Goal: Check status: Check status

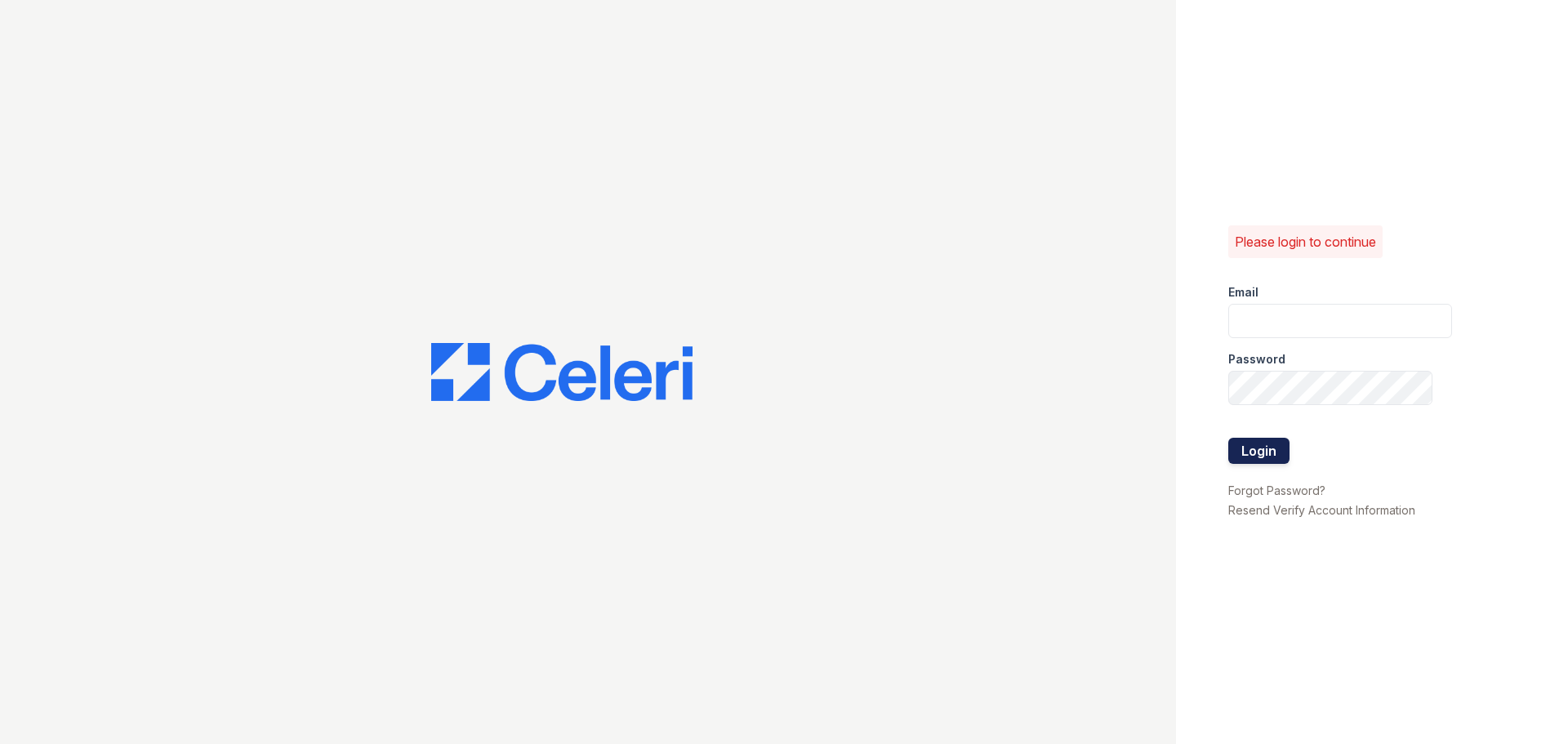
type input "[EMAIL_ADDRESS][DOMAIN_NAME]"
click at [1271, 459] on button "Login" at bounding box center [1259, 450] width 61 height 26
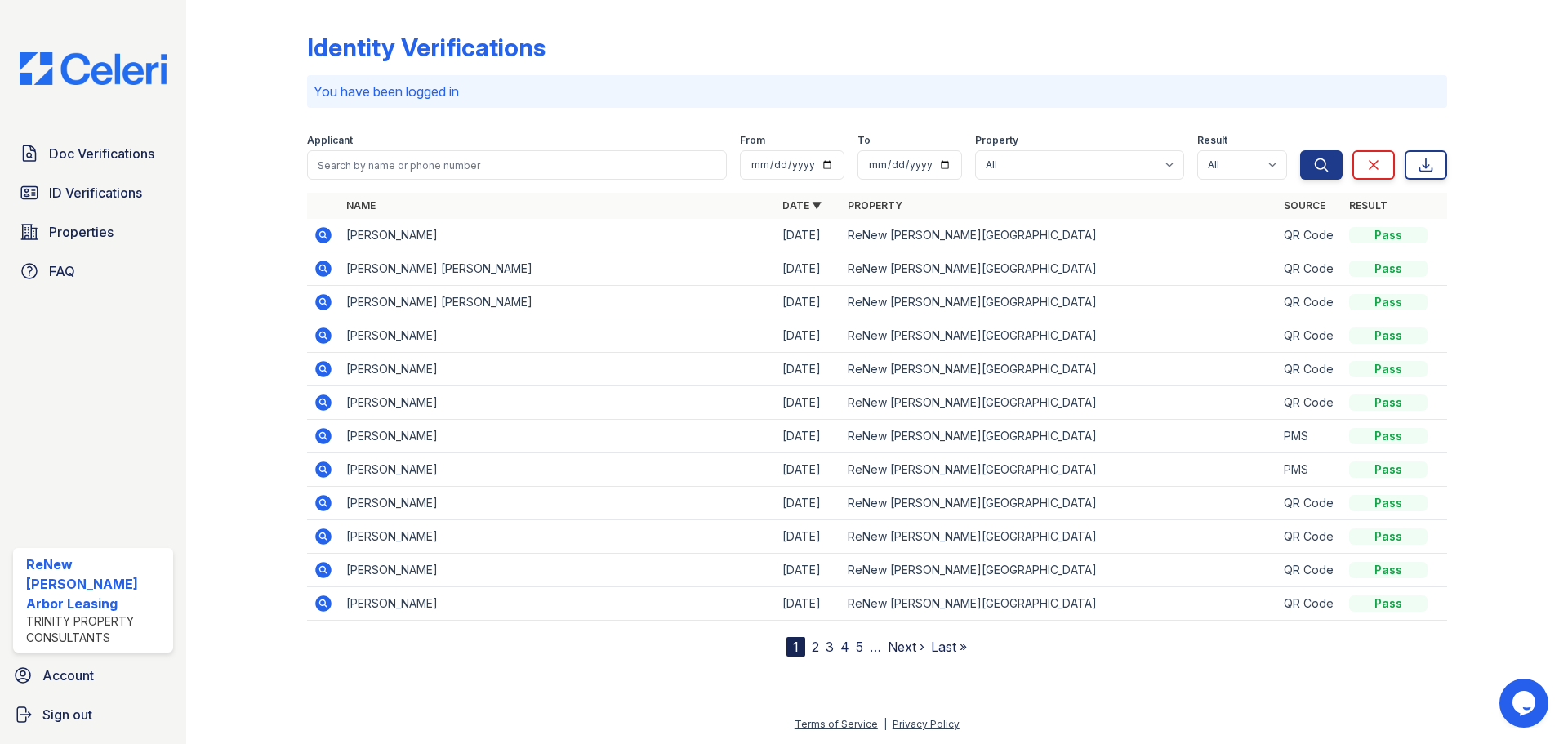
click at [324, 239] on icon at bounding box center [323, 235] width 16 height 16
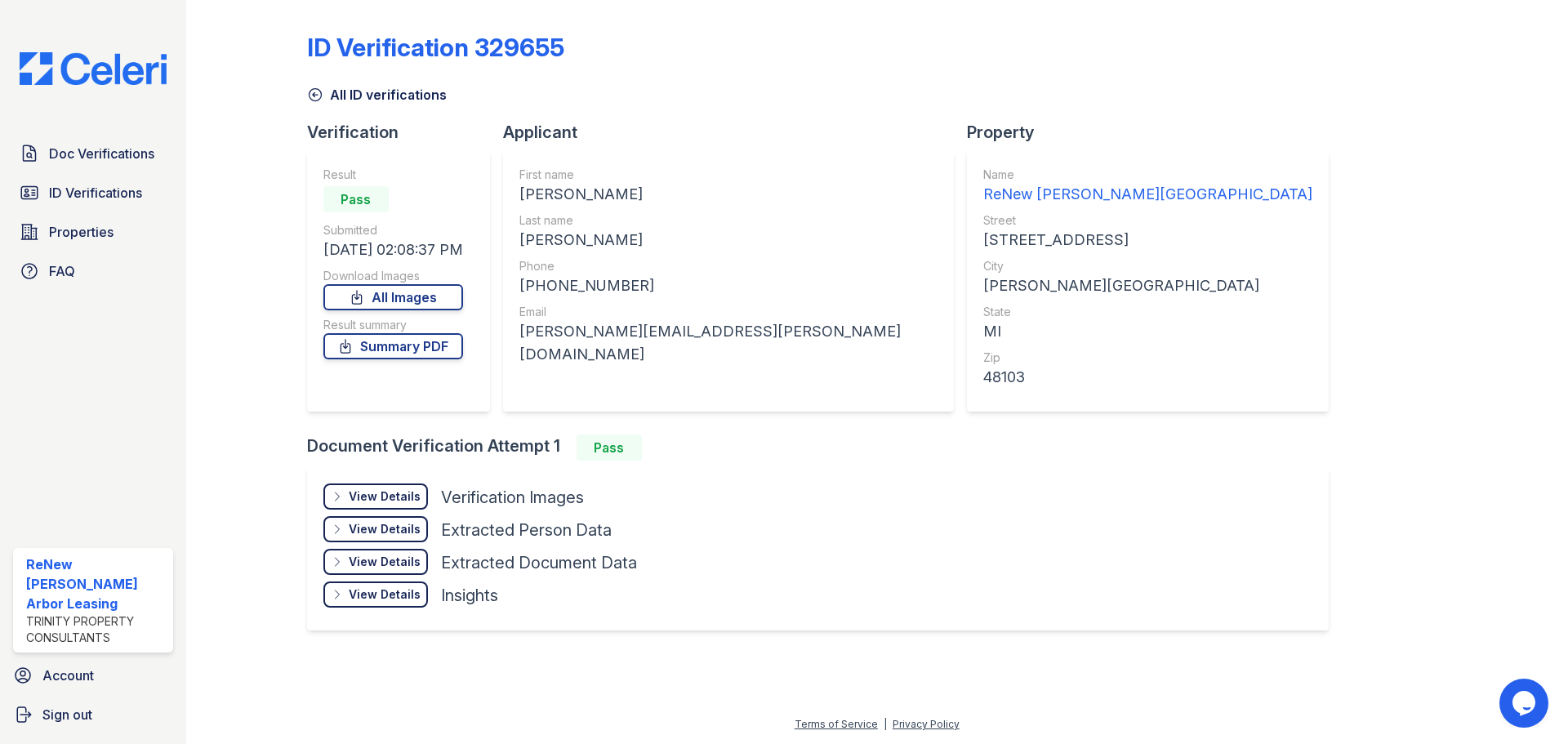
click at [475, 163] on div "Result Pass Submitted [DATE] 02:08:37 PM Download Images All Images Result summ…" at bounding box center [399, 281] width 183 height 261
click at [667, 102] on div "All ID verifications" at bounding box center [877, 90] width 1140 height 29
drag, startPoint x: 702, startPoint y: 334, endPoint x: 528, endPoint y: 336, distance: 174.0
click at [527, 336] on div "First name [PERSON_NAME] Last name [PERSON_NAME] Phone [PHONE_NUMBER] Email [PE…" at bounding box center [728, 281] width 451 height 261
copy div "[PERSON_NAME][EMAIL_ADDRESS][PERSON_NAME][DOMAIN_NAME]"
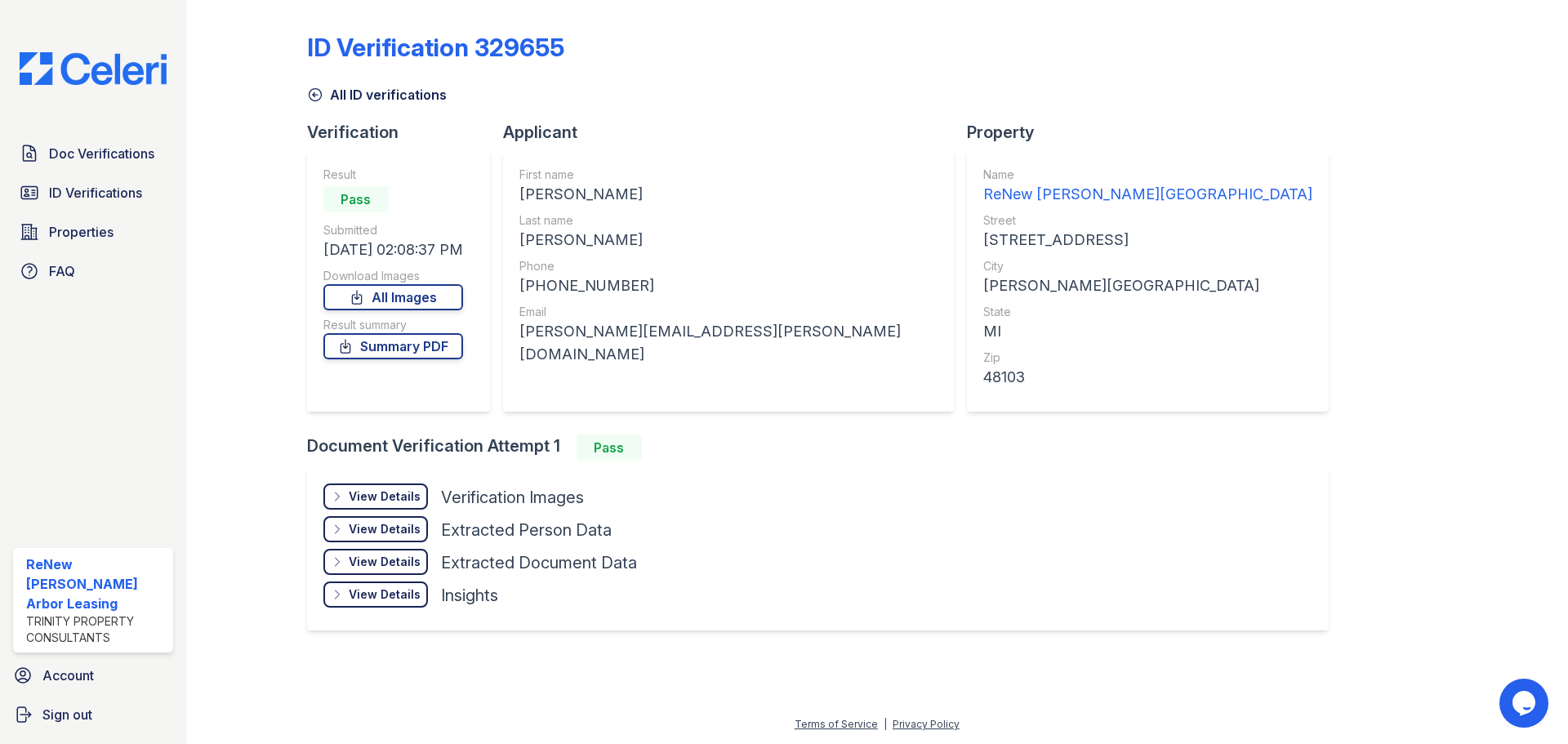
click at [731, 84] on div "All ID verifications" at bounding box center [877, 90] width 1140 height 29
click at [879, 57] on div "ID Verification 329655" at bounding box center [877, 54] width 1140 height 43
click at [941, 77] on div "All ID verifications" at bounding box center [877, 90] width 1140 height 29
